Goal: Obtain resource: Download file/media

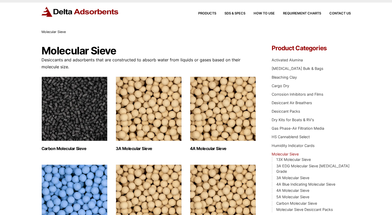
scroll to position [10, 0]
click at [142, 108] on img "Visit product category 3A Molecular Sieve" at bounding box center [149, 108] width 66 height 65
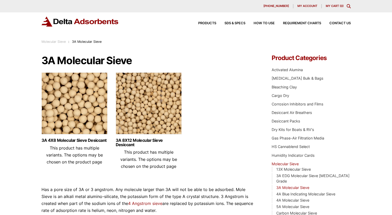
scroll to position [42, 0]
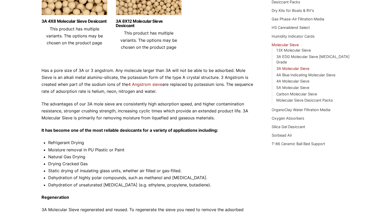
click at [147, 71] on p "Has a pore size of 3A or 3 angstrom. Any molecule larger than 3A will not be ab…" at bounding box center [149, 81] width 215 height 28
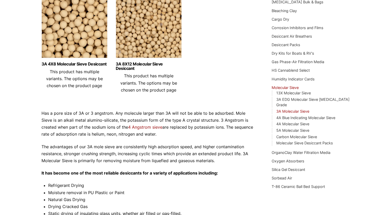
scroll to position [76, 0]
click at [99, 39] on img at bounding box center [75, 28] width 66 height 65
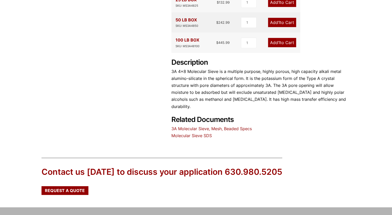
scroll to position [216, 0]
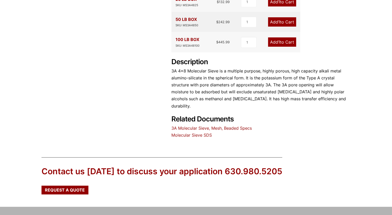
click at [193, 133] on link "Molecular Sieve SDS" at bounding box center [192, 135] width 41 height 5
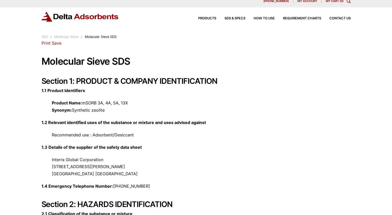
scroll to position [5, 0]
click at [47, 45] on link "Print" at bounding box center [46, 42] width 9 height 5
